Goal: Task Accomplishment & Management: Use online tool/utility

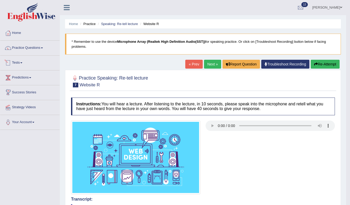
click at [23, 64] on link "Tests" at bounding box center [29, 61] width 59 height 13
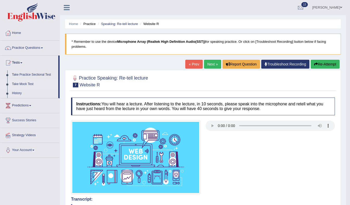
click at [29, 86] on link "Take Mock Test" at bounding box center [34, 83] width 49 height 9
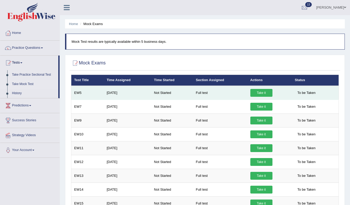
click at [255, 96] on link "Take it" at bounding box center [261, 93] width 22 height 8
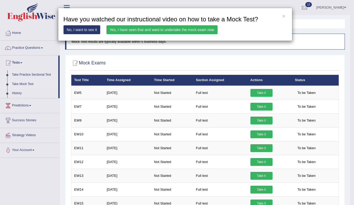
click at [158, 29] on link "Yes, I have seen that and want to undertake the mock exam now" at bounding box center [161, 29] width 111 height 9
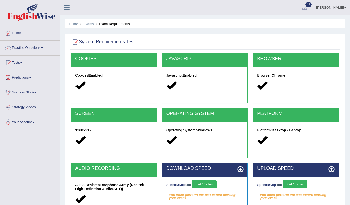
click at [215, 181] on button "Start 10s Test" at bounding box center [204, 184] width 25 height 8
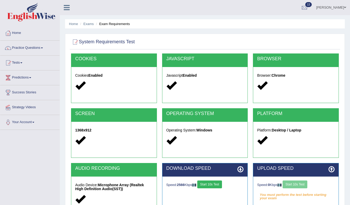
drag, startPoint x: 215, startPoint y: 181, endPoint x: 351, endPoint y: 55, distance: 185.3
click at [350, 55] on html "Toggle navigation Home Practice Questions Speaking Practice Read Aloud Repeat S…" at bounding box center [175, 102] width 350 height 205
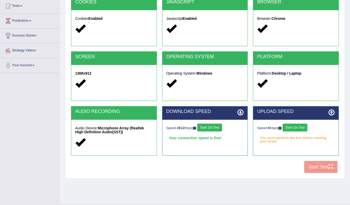
scroll to position [58, 0]
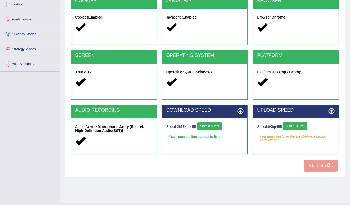
click at [307, 124] on button "Start 10s Test" at bounding box center [295, 126] width 25 height 8
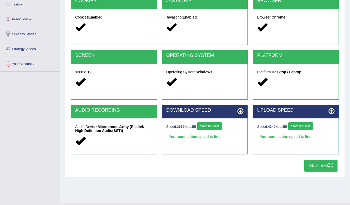
click at [320, 164] on button "Start Test" at bounding box center [320, 165] width 33 height 12
